Goal: Check status: Check status

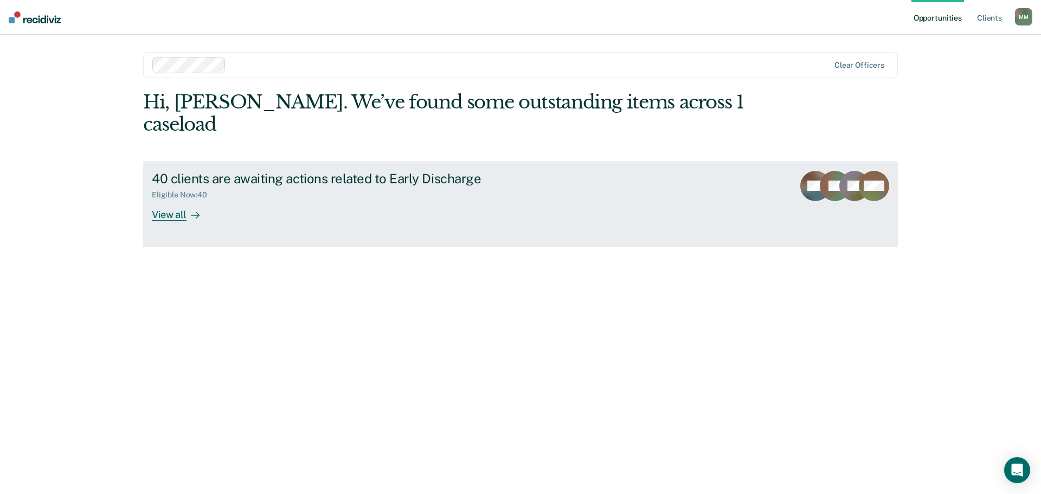
click at [160, 200] on div "View all" at bounding box center [182, 210] width 61 height 21
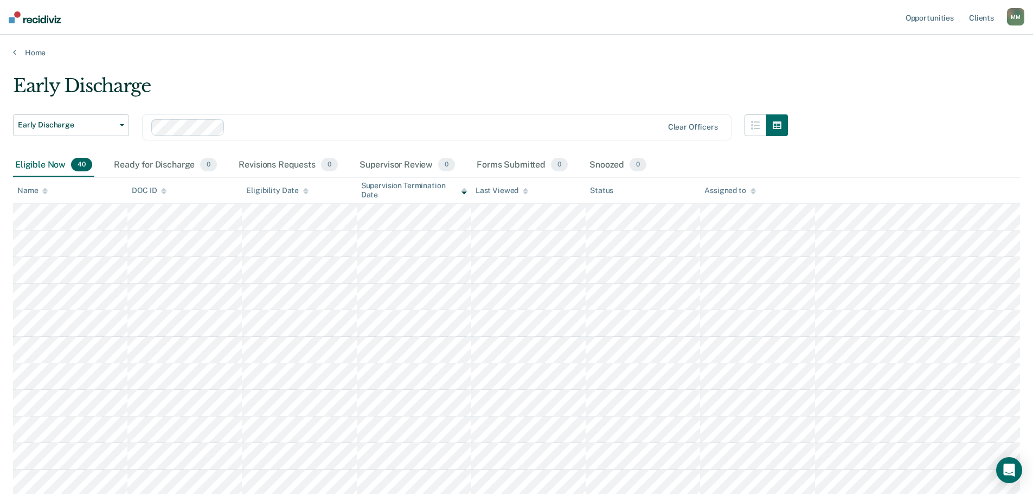
click at [45, 166] on div "Eligible Now 40" at bounding box center [53, 165] width 81 height 24
click at [33, 187] on div "Name" at bounding box center [32, 190] width 30 height 9
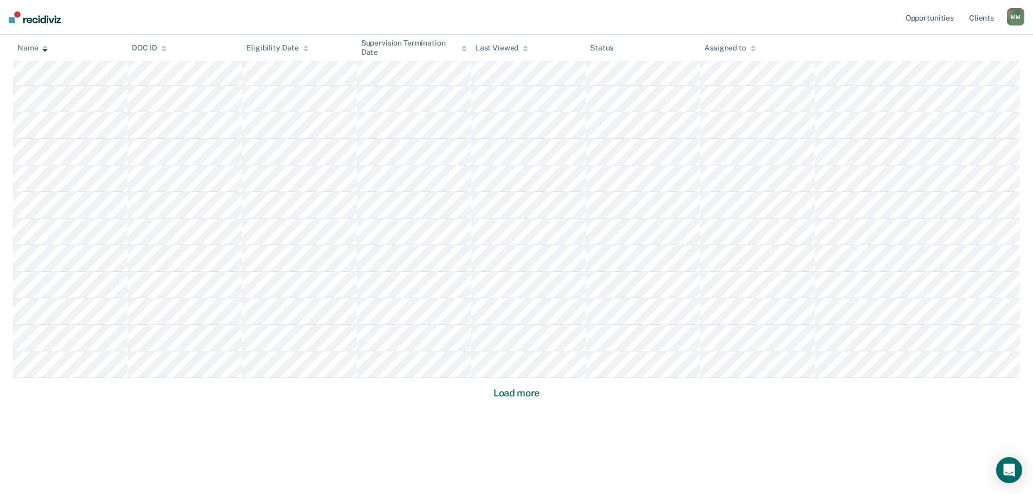
scroll to position [624, 0]
click at [512, 389] on button "Load more" at bounding box center [516, 391] width 53 height 13
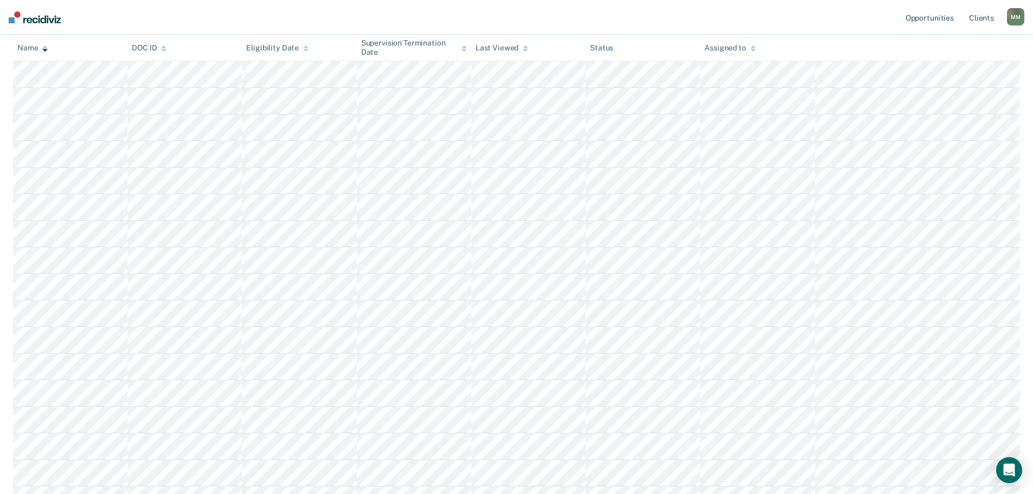
scroll to position [0, 0]
